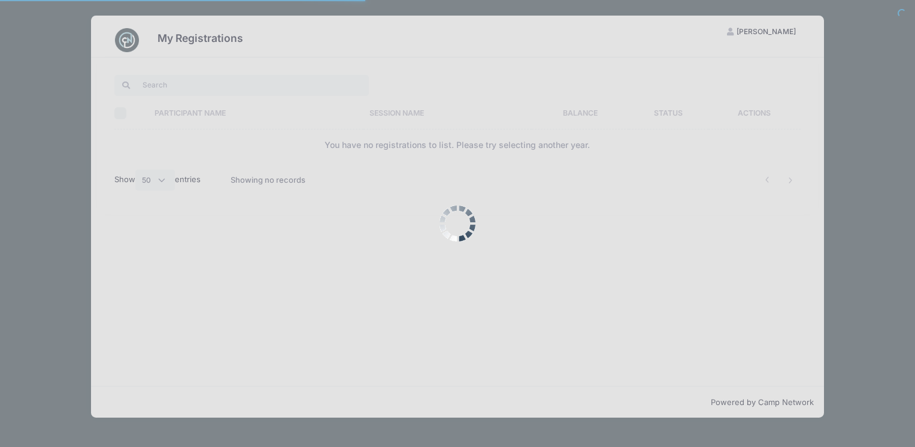
select select "50"
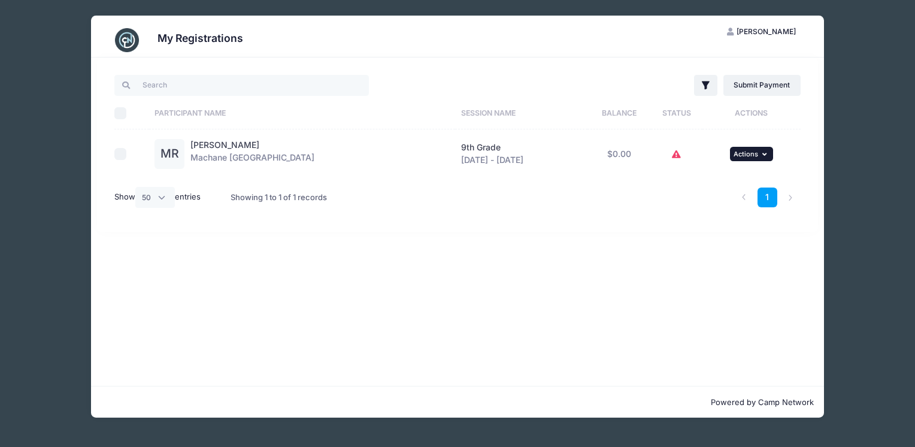
click at [752, 156] on span "Actions" at bounding box center [745, 154] width 25 height 8
click at [729, 176] on link "View Registration" at bounding box center [712, 180] width 108 height 23
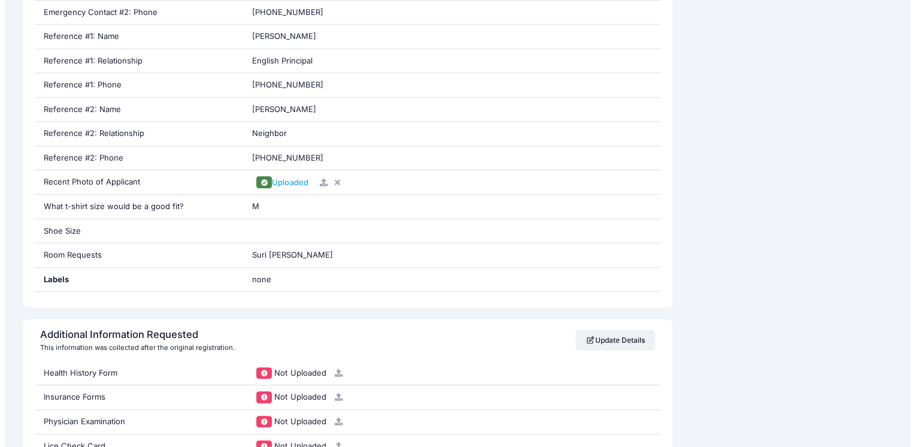
scroll to position [965, 0]
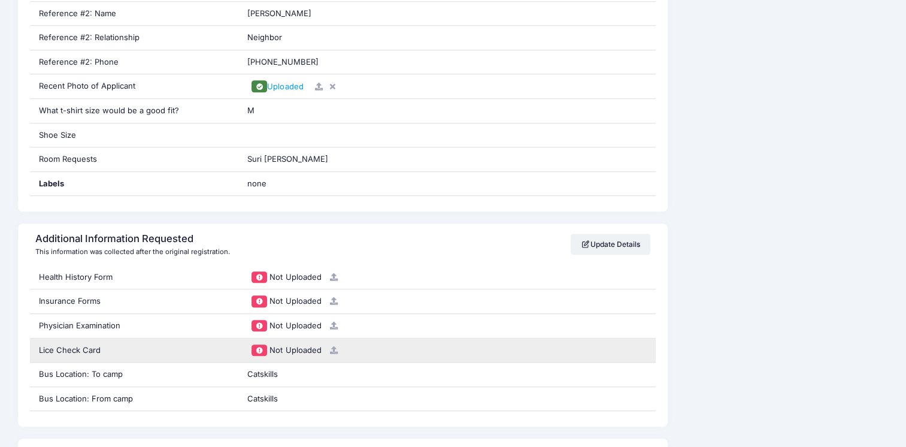
click at [266, 353] on span at bounding box center [259, 349] width 16 height 11
click at [332, 349] on icon at bounding box center [334, 350] width 10 height 8
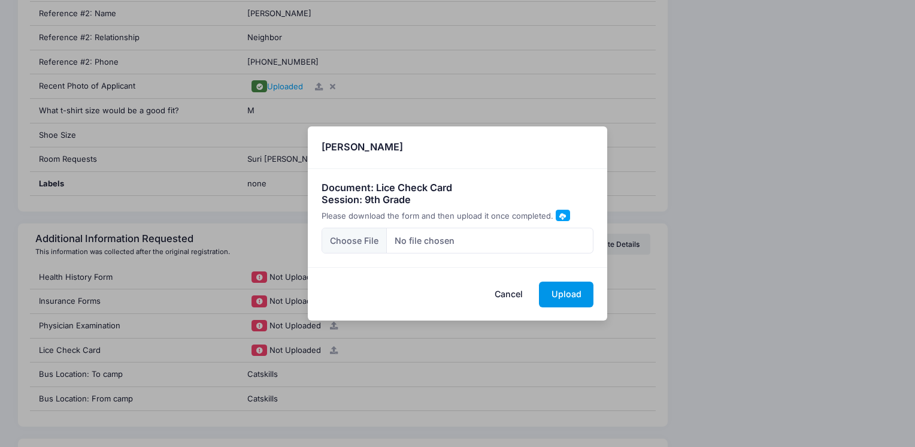
click at [572, 297] on button "Upload" at bounding box center [566, 294] width 54 height 26
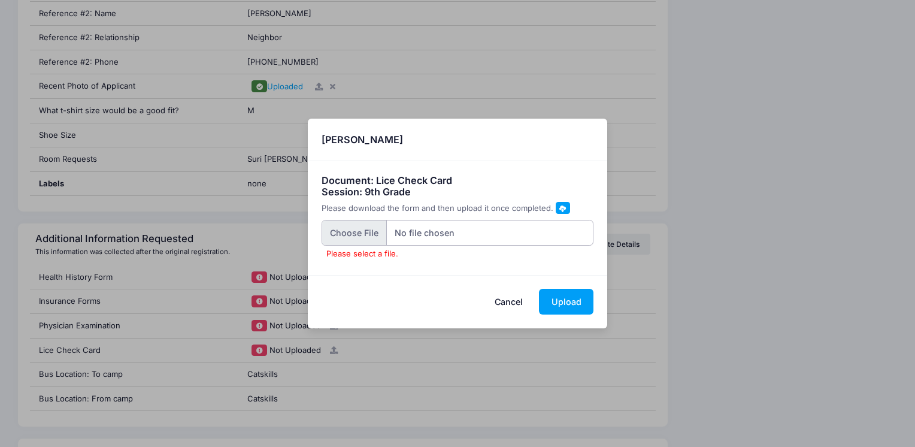
click at [360, 235] on input "Please select a file." at bounding box center [457, 233] width 272 height 26
click at [560, 210] on span at bounding box center [562, 208] width 7 height 7
